Goal: Information Seeking & Learning: Learn about a topic

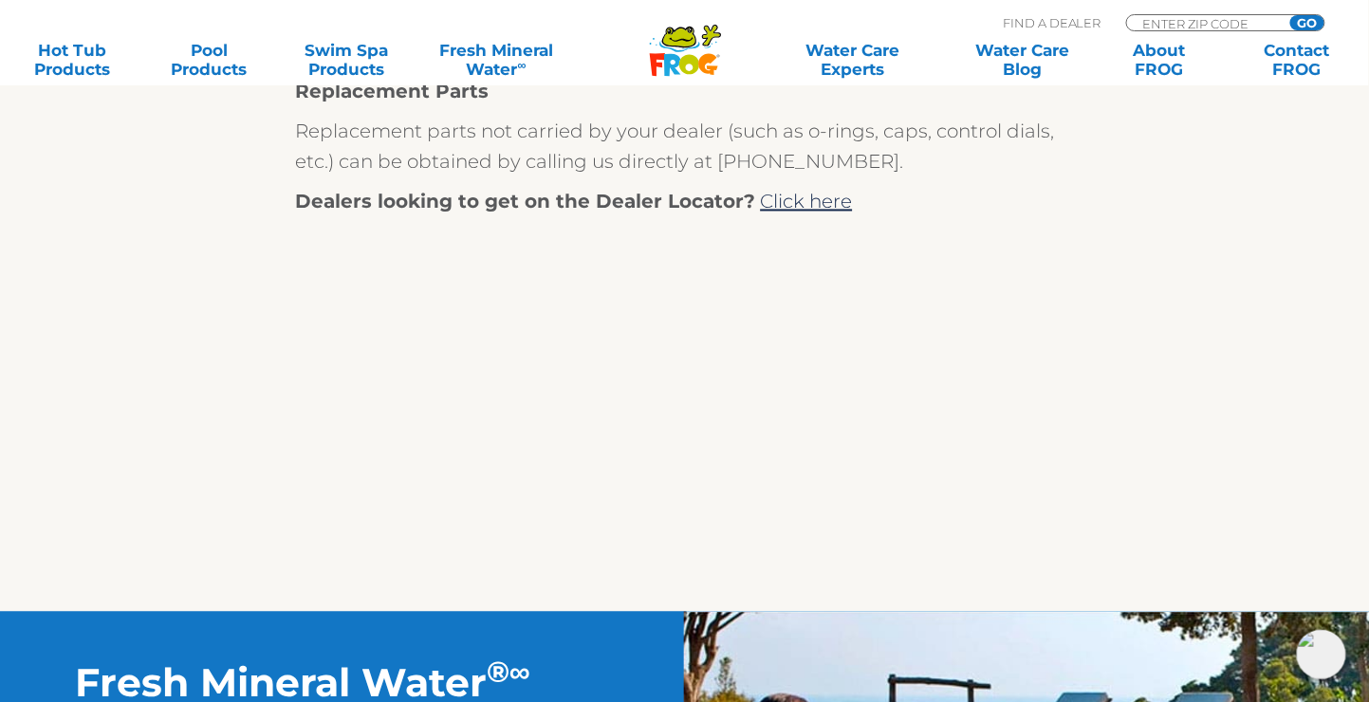
scroll to position [1012, 0]
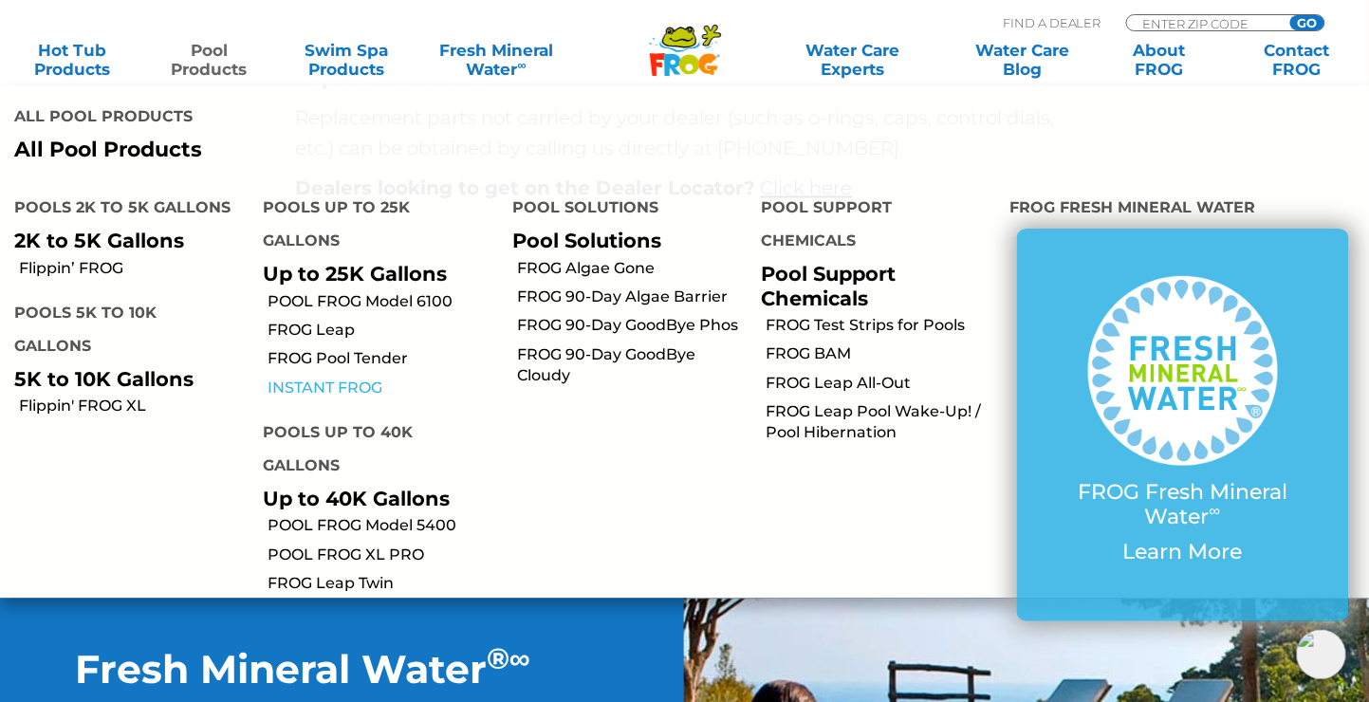
click at [345, 378] on link "INSTANT FROG" at bounding box center [382, 388] width 230 height 21
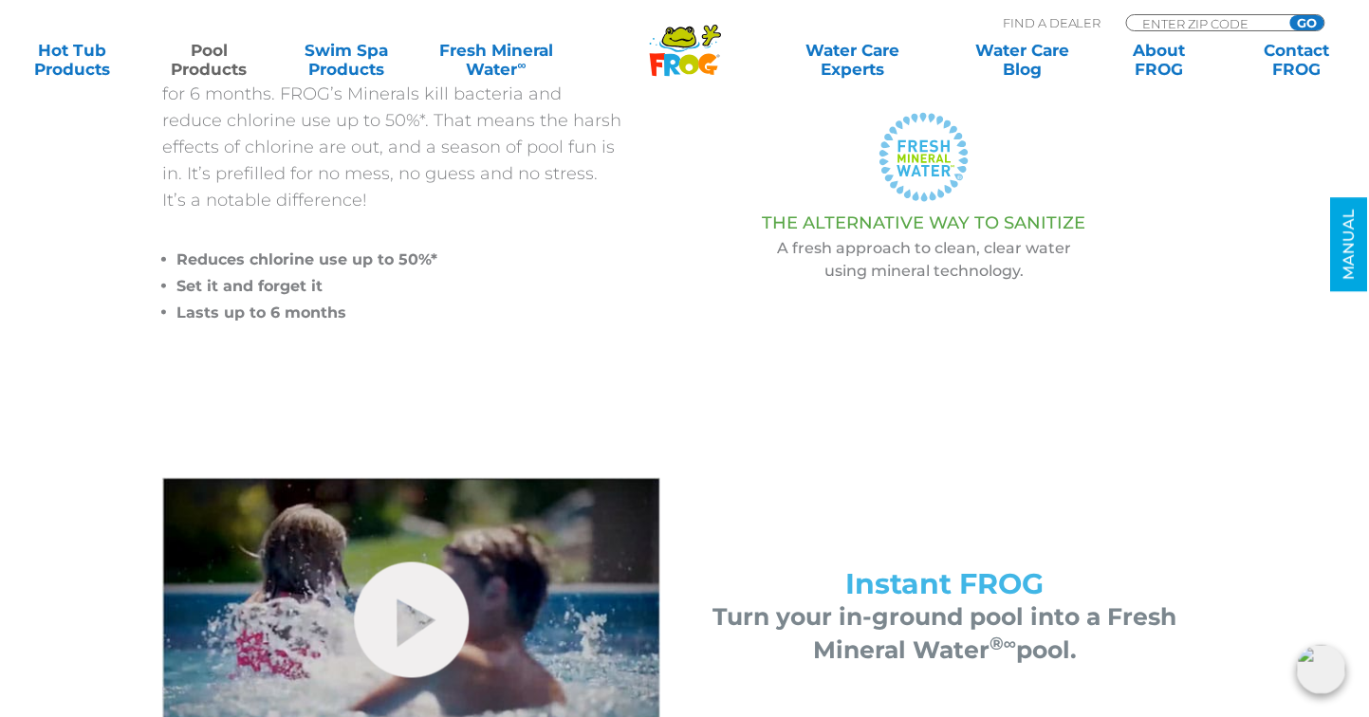
scroll to position [719, 0]
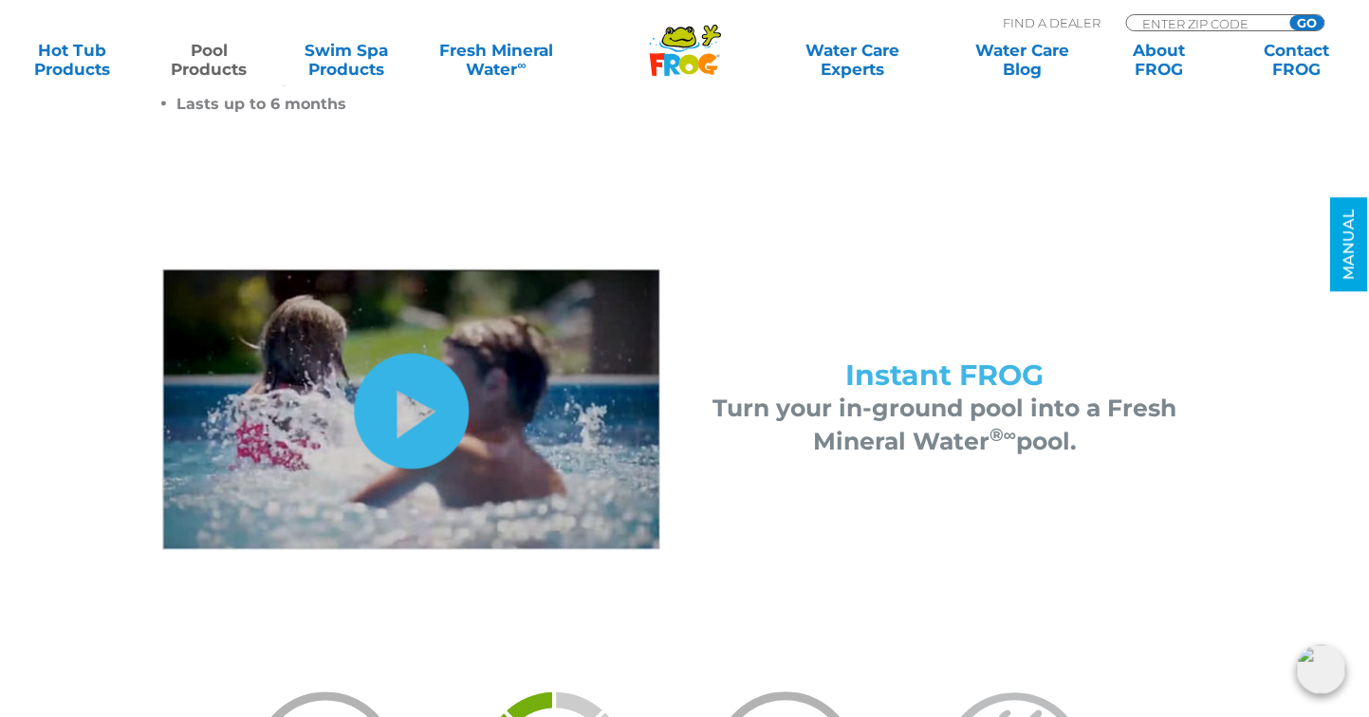
click at [415, 410] on link "hide-me" at bounding box center [411, 412] width 115 height 116
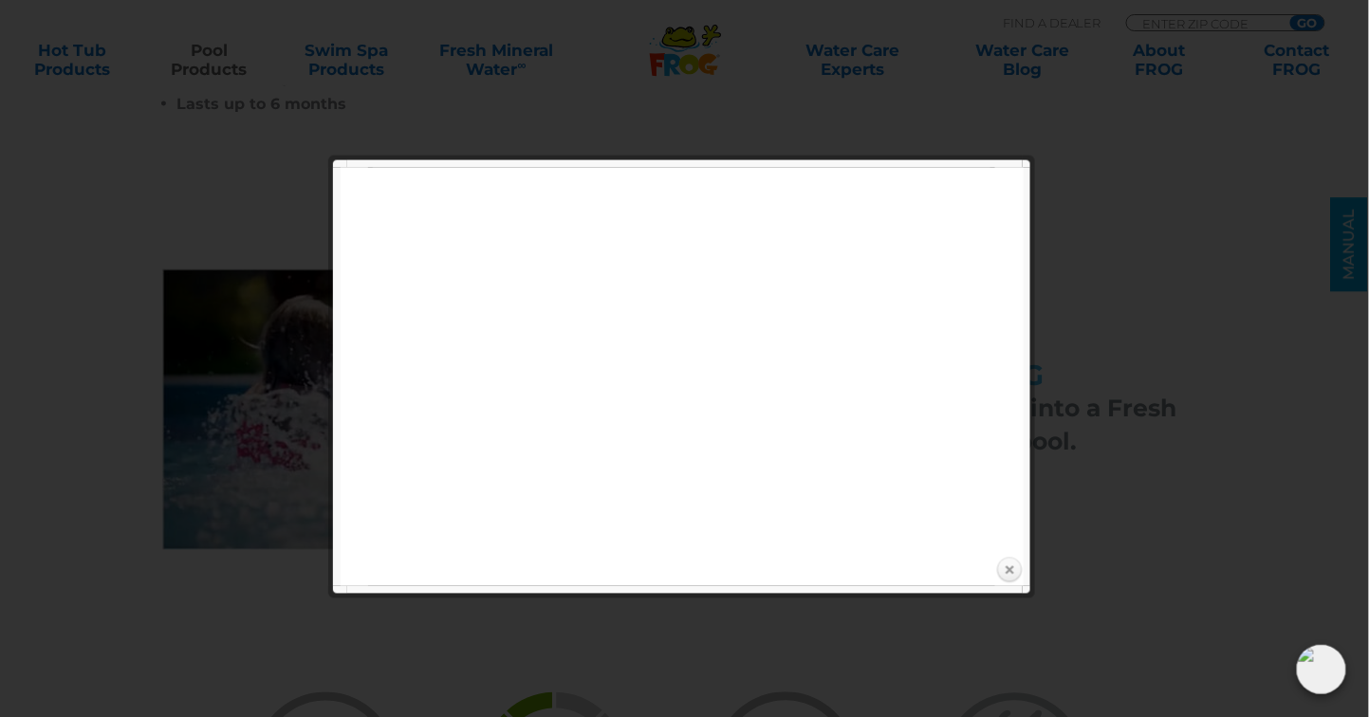
click at [1004, 570] on link "Close" at bounding box center [1009, 571] width 28 height 28
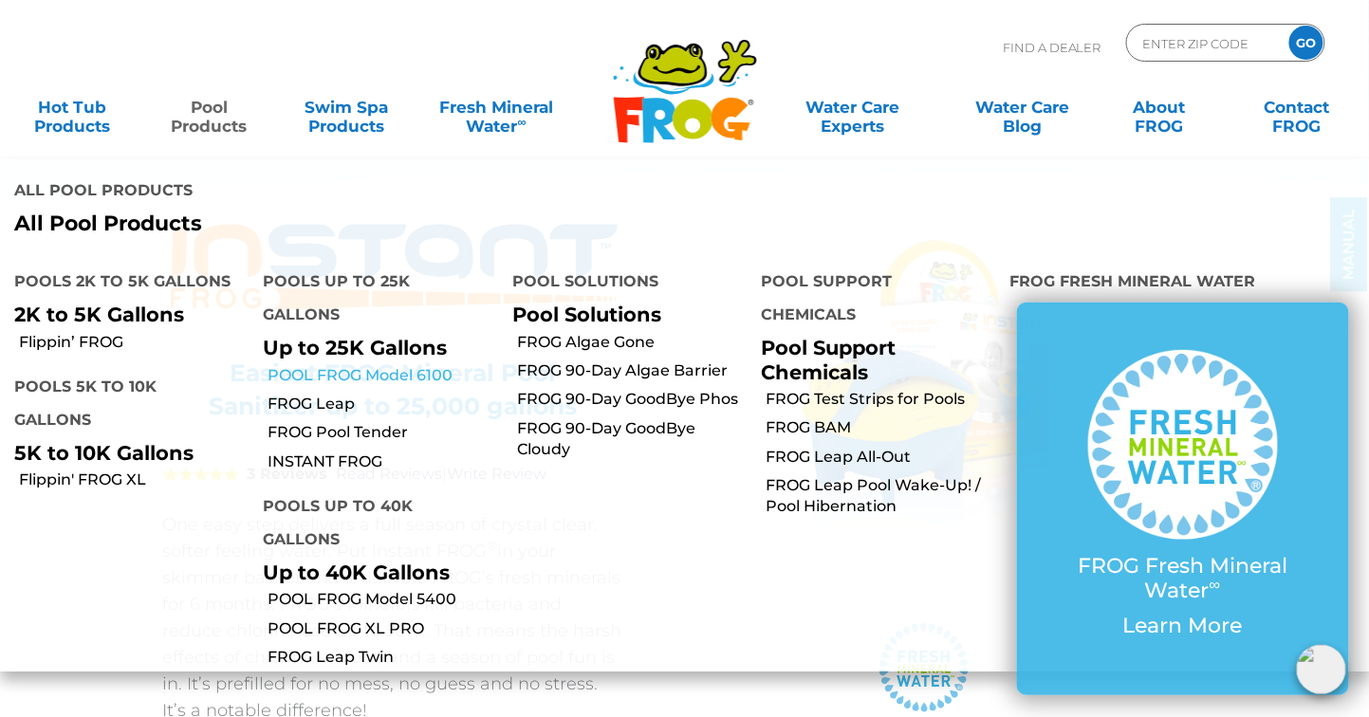
click at [369, 365] on link "POOL FROG Model 6100" at bounding box center [382, 375] width 230 height 21
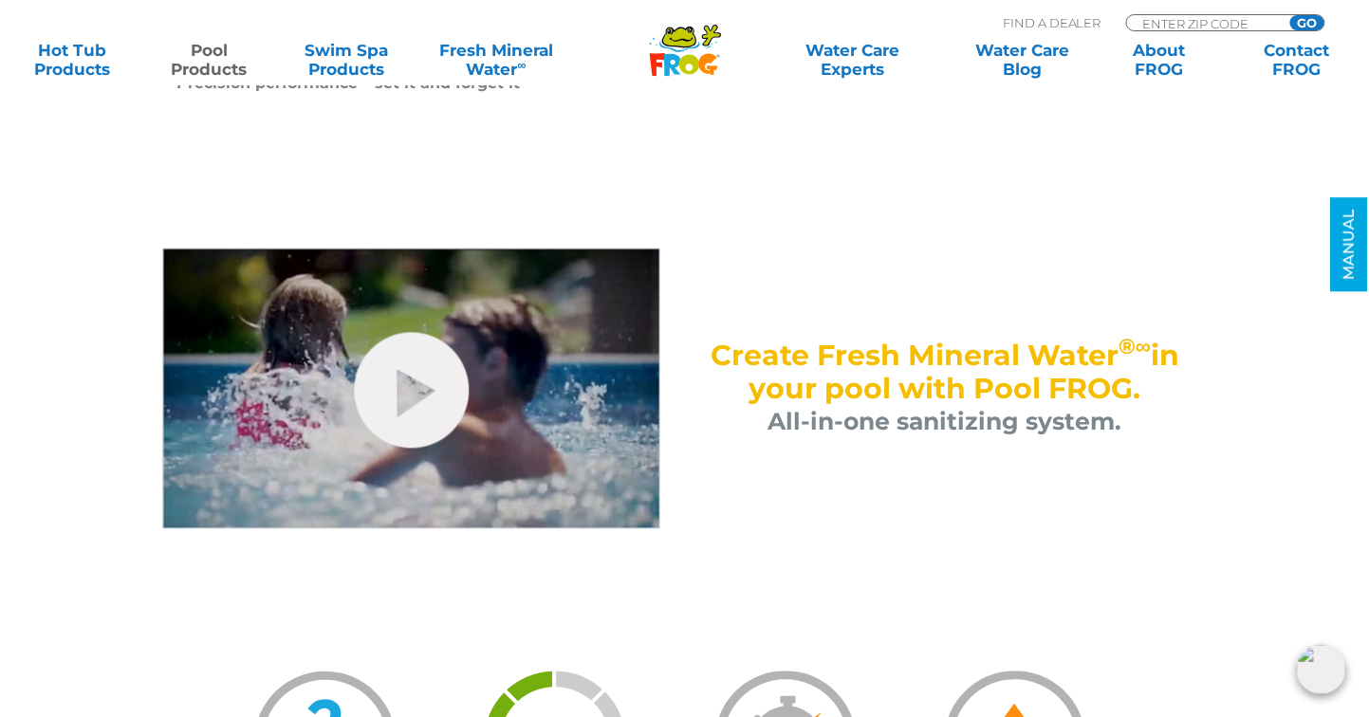
scroll to position [973, 0]
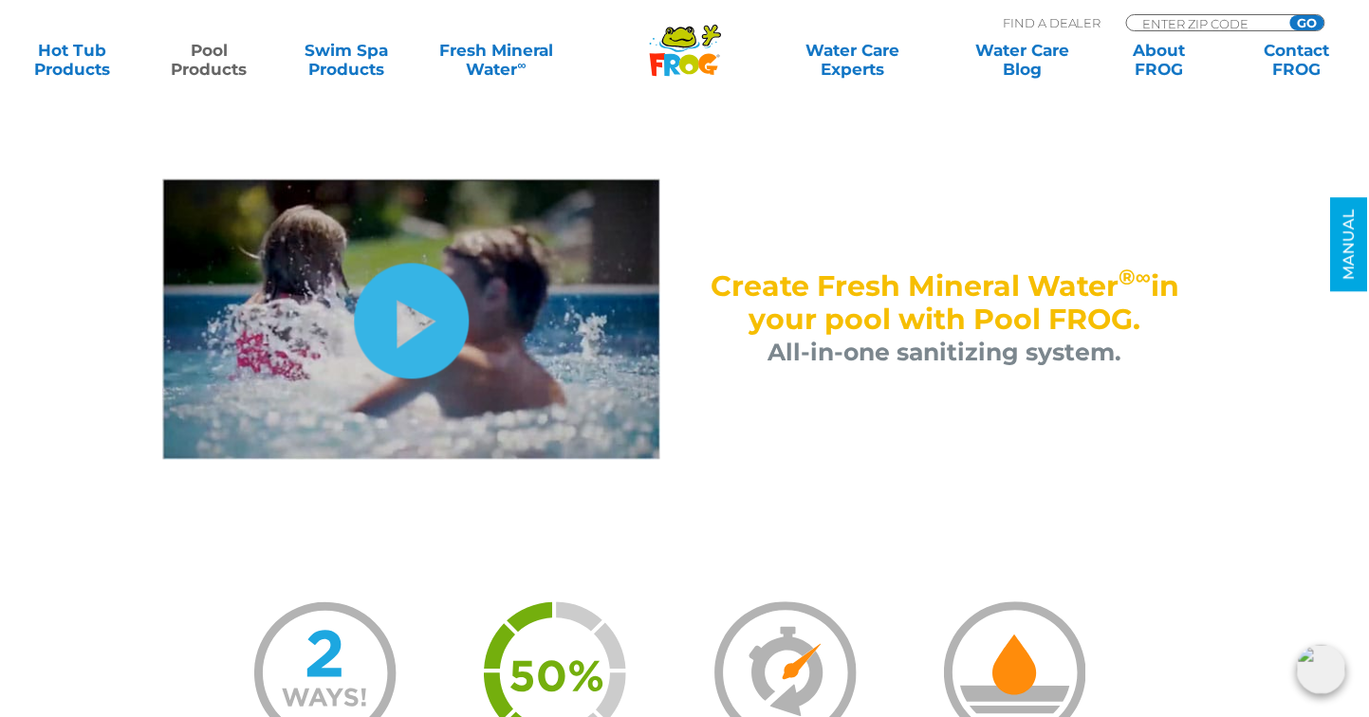
click at [401, 326] on link "hide-me" at bounding box center [411, 322] width 115 height 116
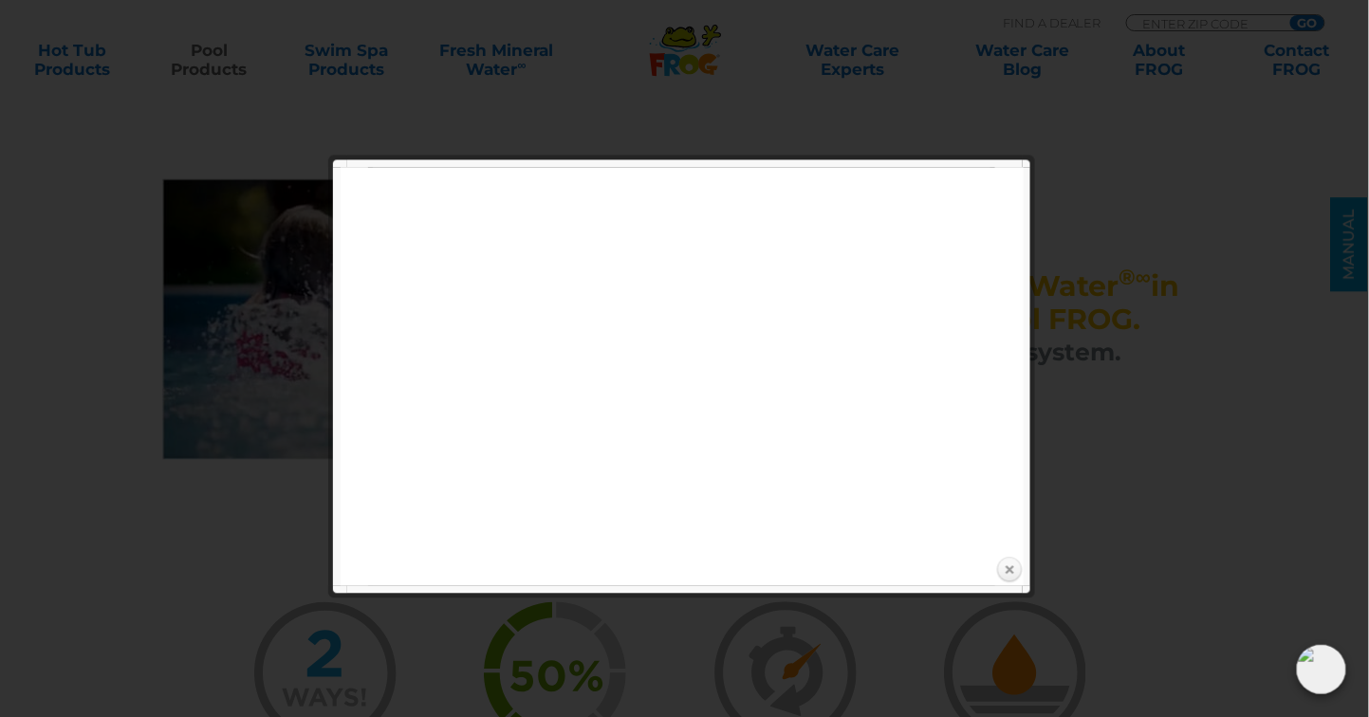
click at [1010, 569] on link "Close" at bounding box center [1009, 571] width 28 height 28
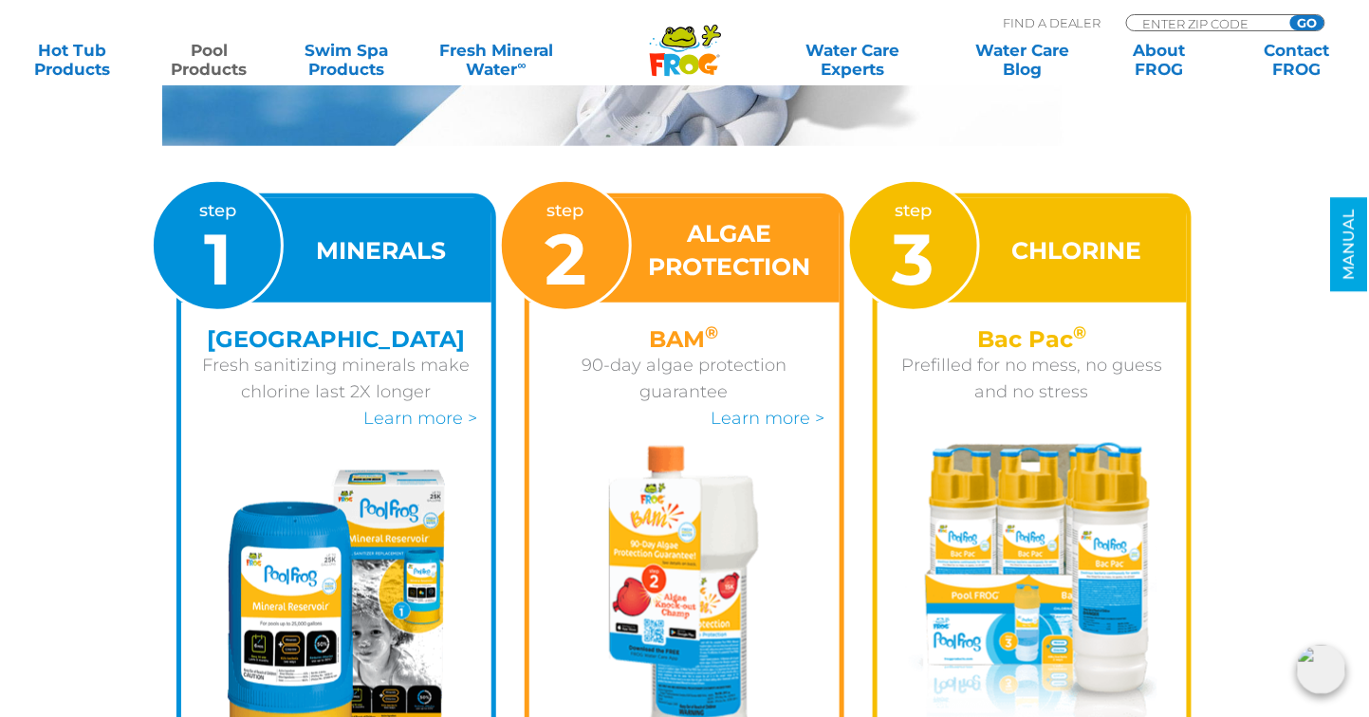
scroll to position [2695, 0]
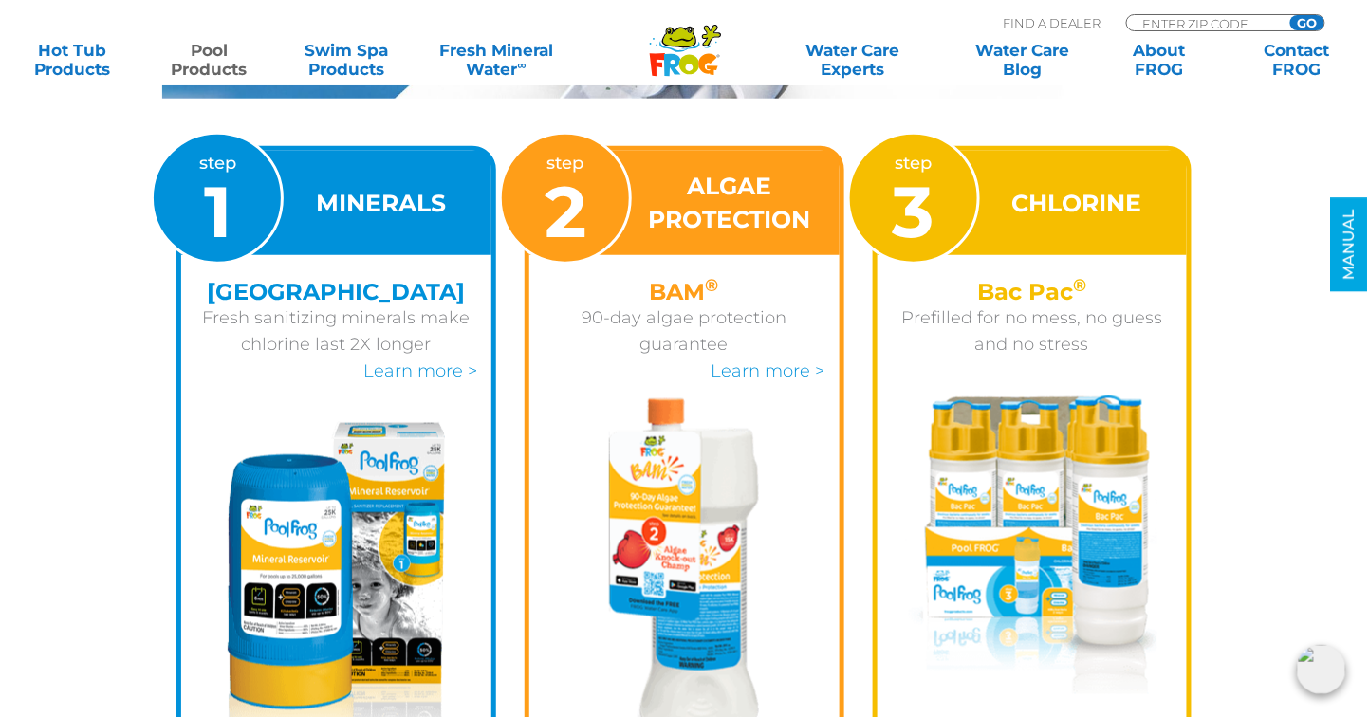
drag, startPoint x: 1299, startPoint y: 449, endPoint x: 1315, endPoint y: 445, distance: 16.6
click at [1315, 445] on section "SEE HOW IT WORKS step 1 MINERALS Mineral Reservoir Fresh sanitizing minerals ma…" at bounding box center [684, 317] width 1369 height 1269
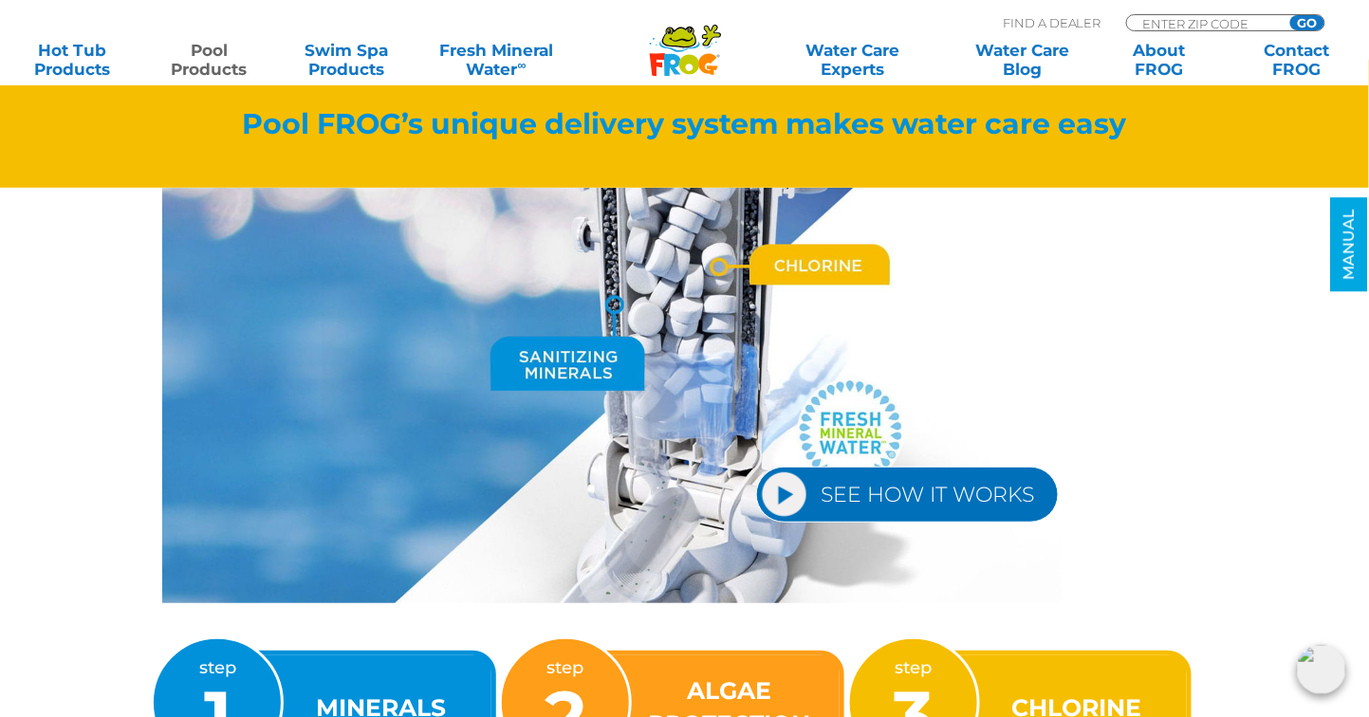
scroll to position [2190, 0]
click at [783, 491] on link "SEE HOW IT WORKS" at bounding box center [907, 495] width 303 height 56
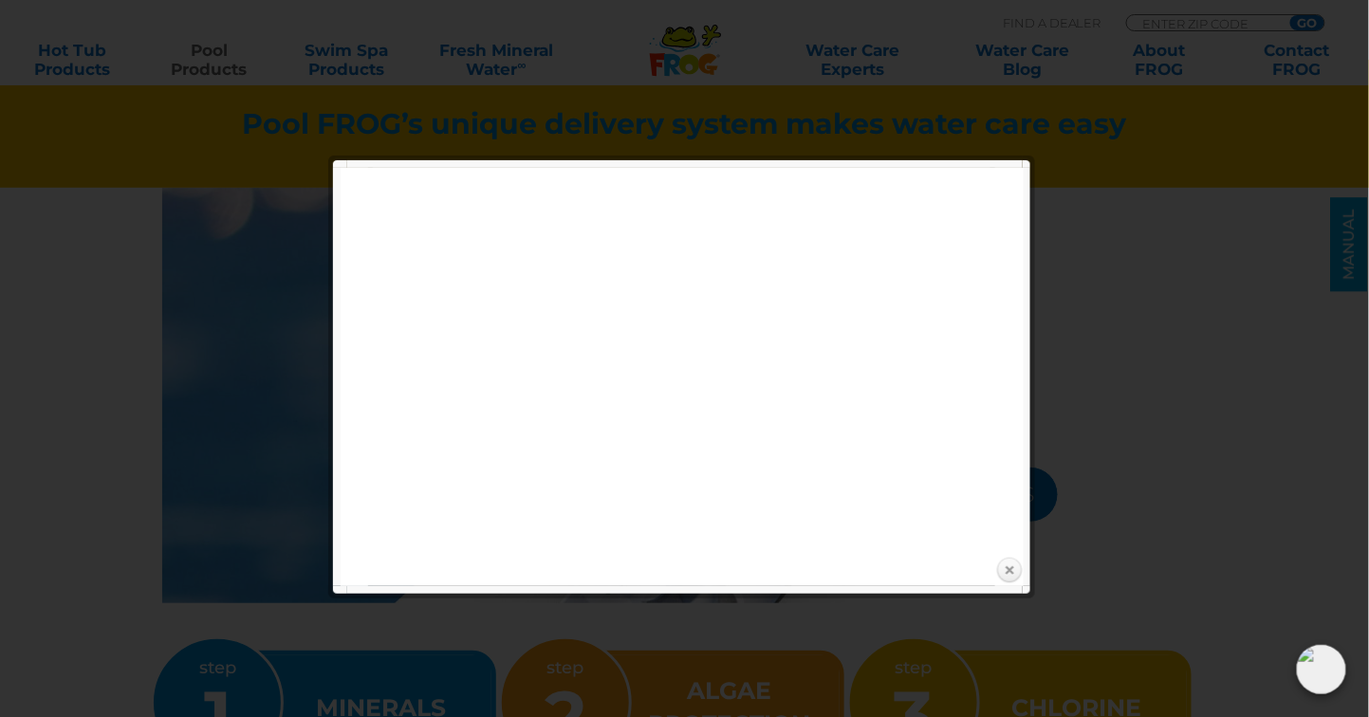
click at [1011, 570] on link "Close" at bounding box center [1009, 571] width 28 height 28
